Goal: Information Seeking & Learning: Learn about a topic

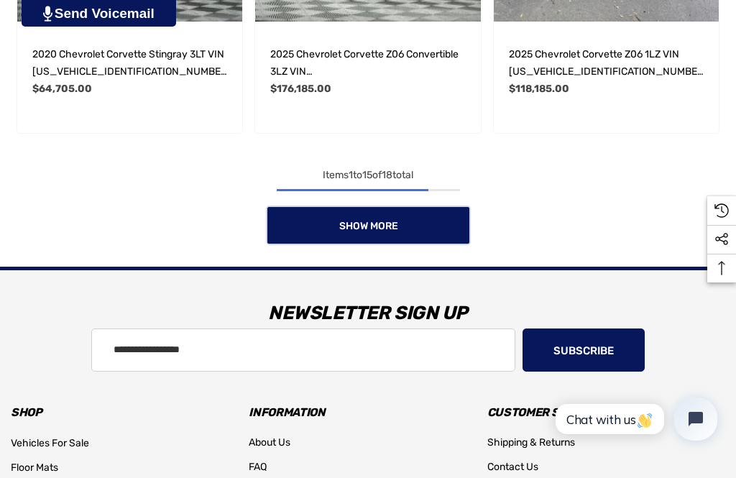
scroll to position [1858, 0]
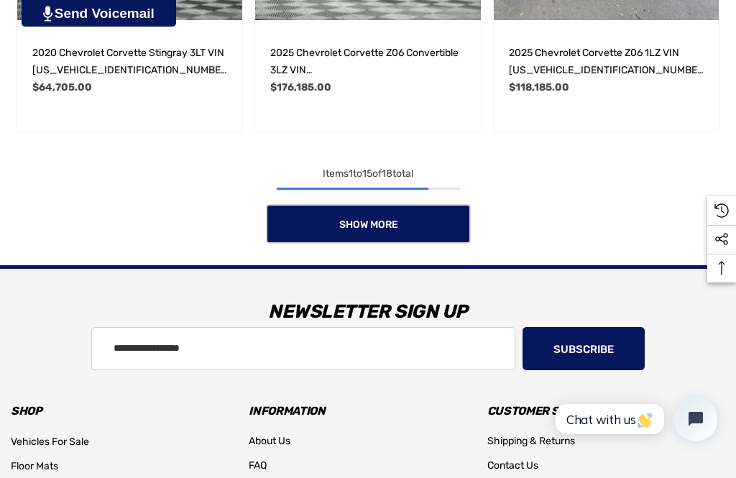
click at [337, 238] on link "Show More" at bounding box center [368, 224] width 205 height 40
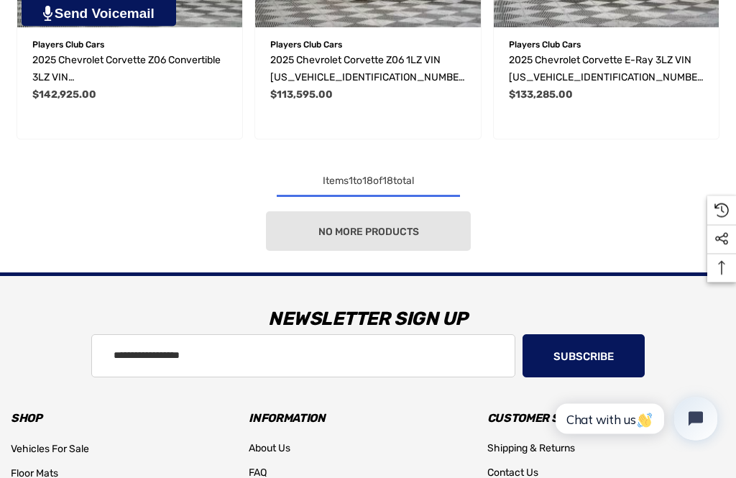
scroll to position [2209, 0]
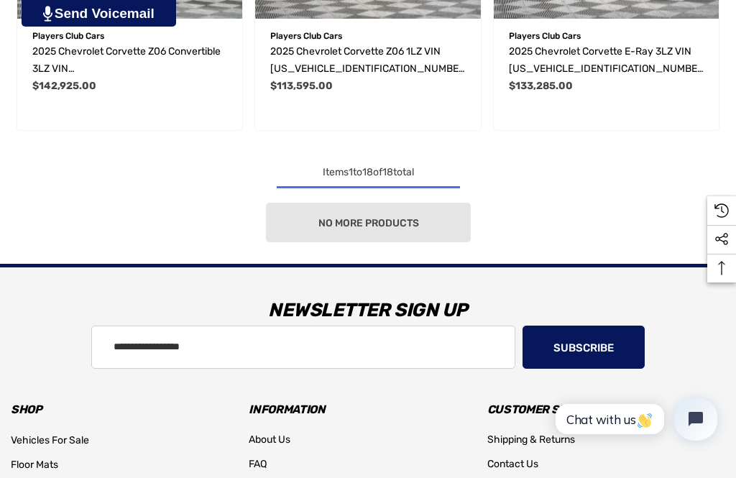
click at [343, 242] on div "No more products" at bounding box center [368, 223] width 715 height 40
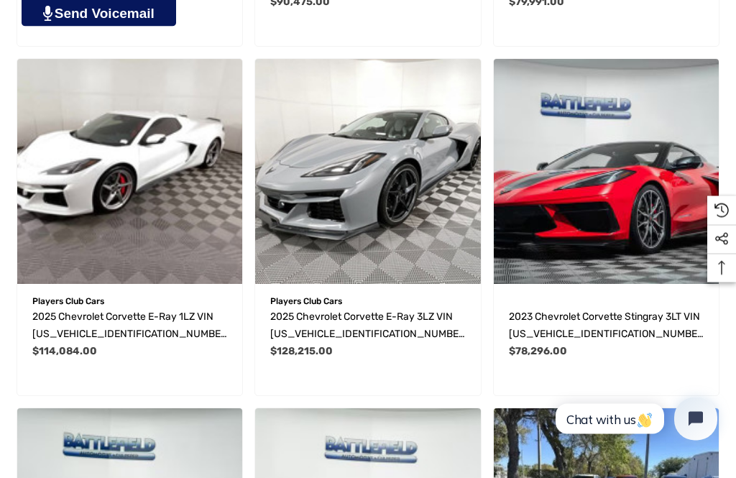
scroll to position [1244, 0]
click at [583, 244] on img "2023 Chevrolet Corvette Stingray 3LT VIN 1G1YC3D48P5141011,$78,296.00\a" at bounding box center [606, 171] width 225 height 225
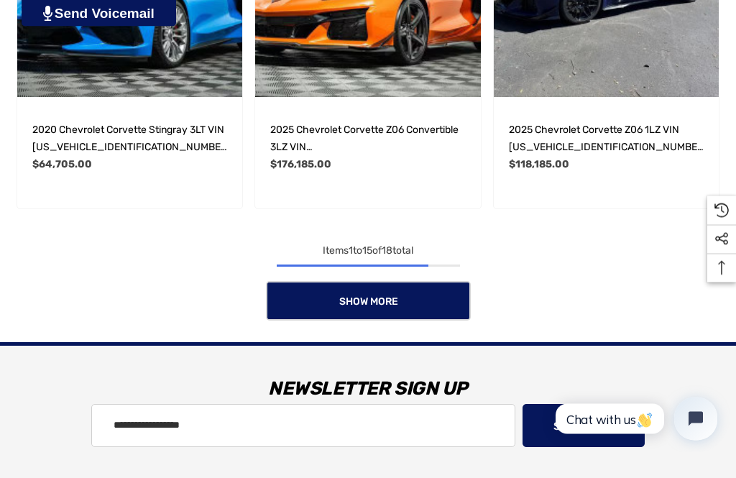
scroll to position [1781, 0]
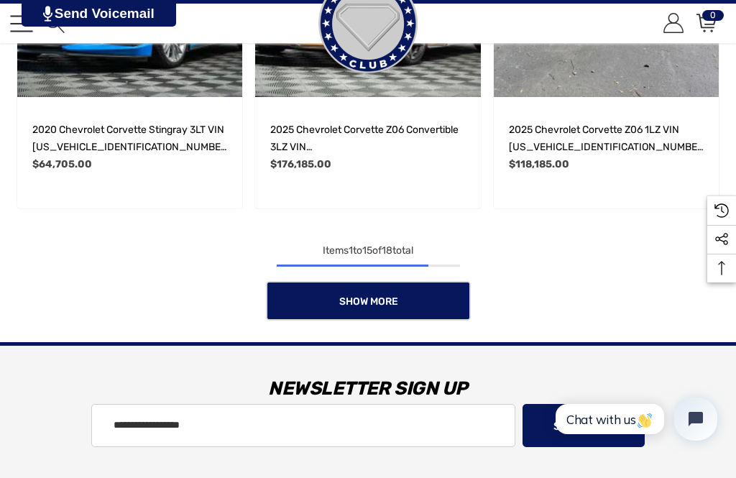
click at [348, 308] on span "Show More" at bounding box center [368, 302] width 59 height 12
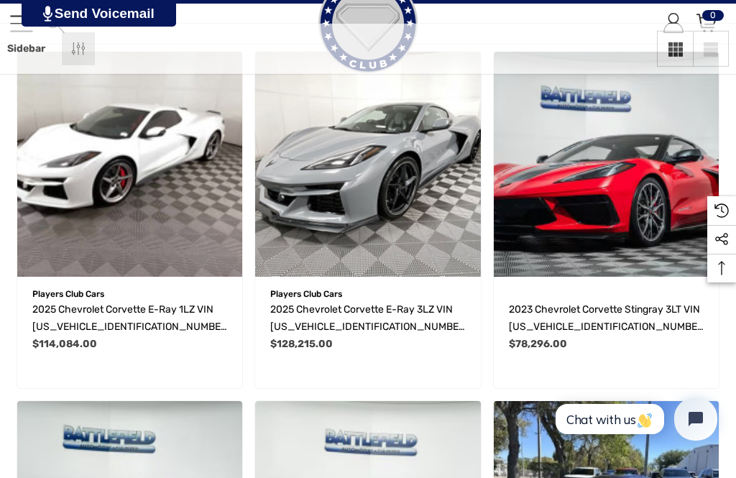
scroll to position [1189, 0]
